Goal: Information Seeking & Learning: Learn about a topic

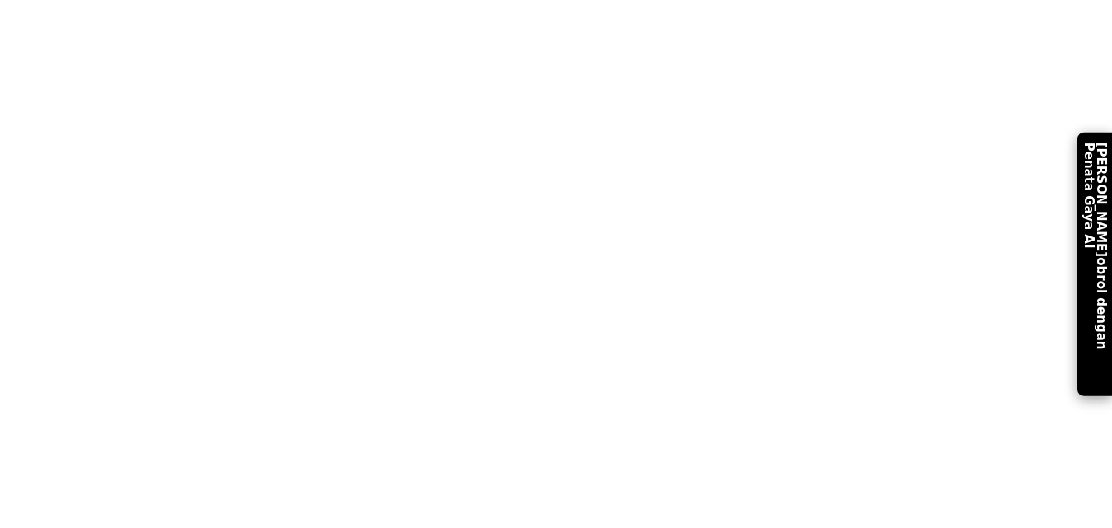
scroll to position [2696, 0]
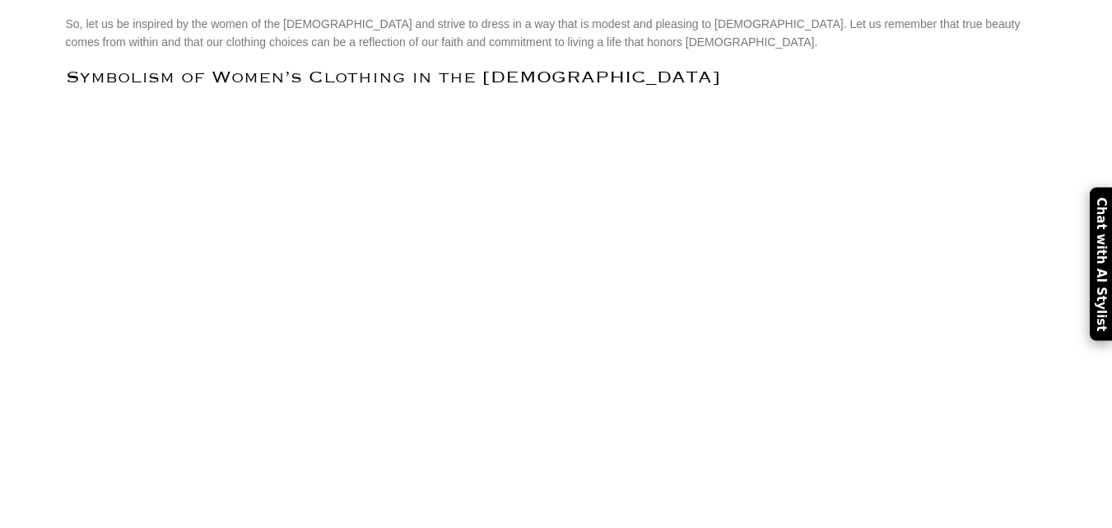
scroll to position [2696, 0]
